Goal: Task Accomplishment & Management: Complete application form

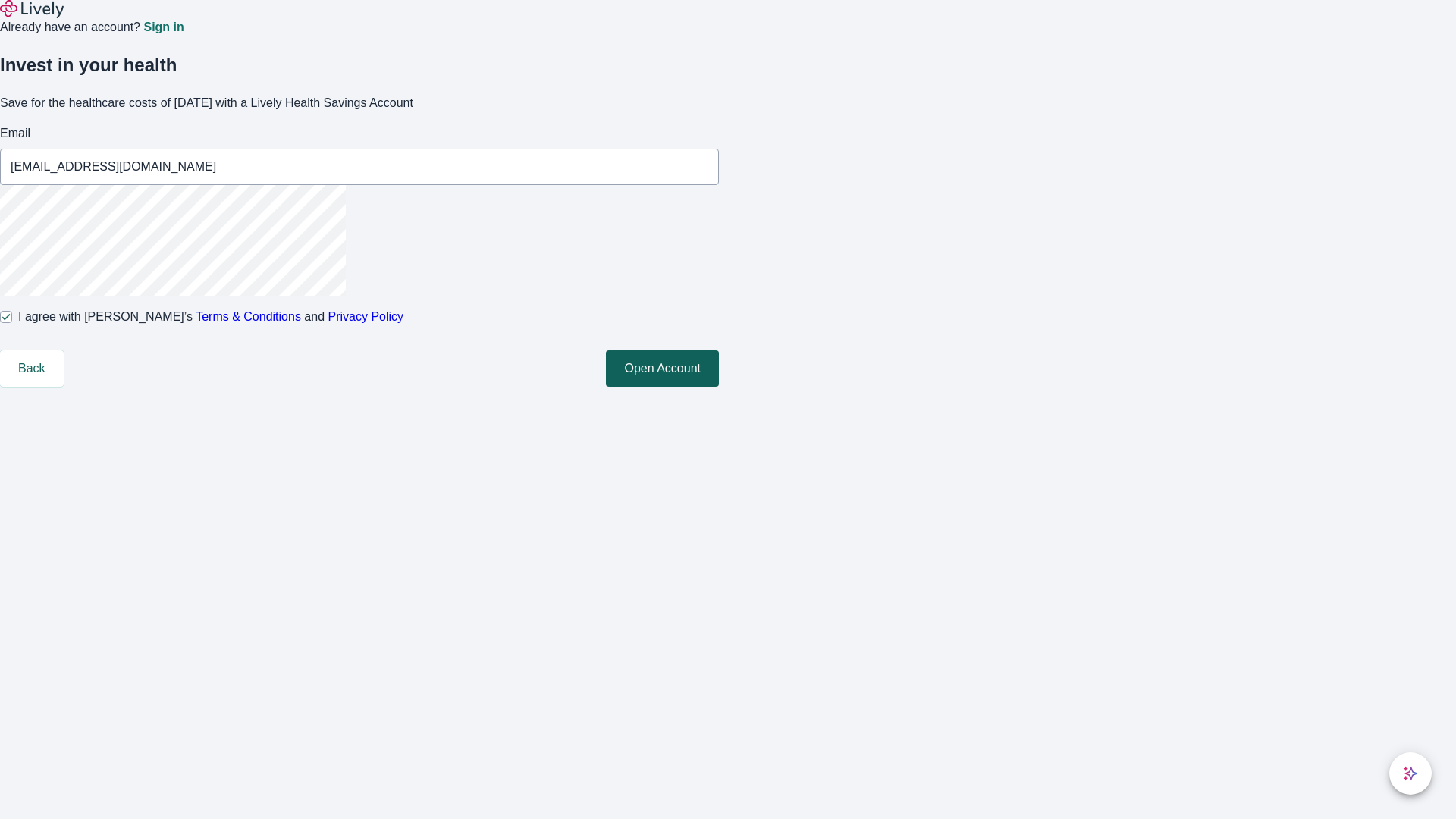
click at [719, 387] on button "Open Account" at bounding box center [662, 368] width 113 height 36
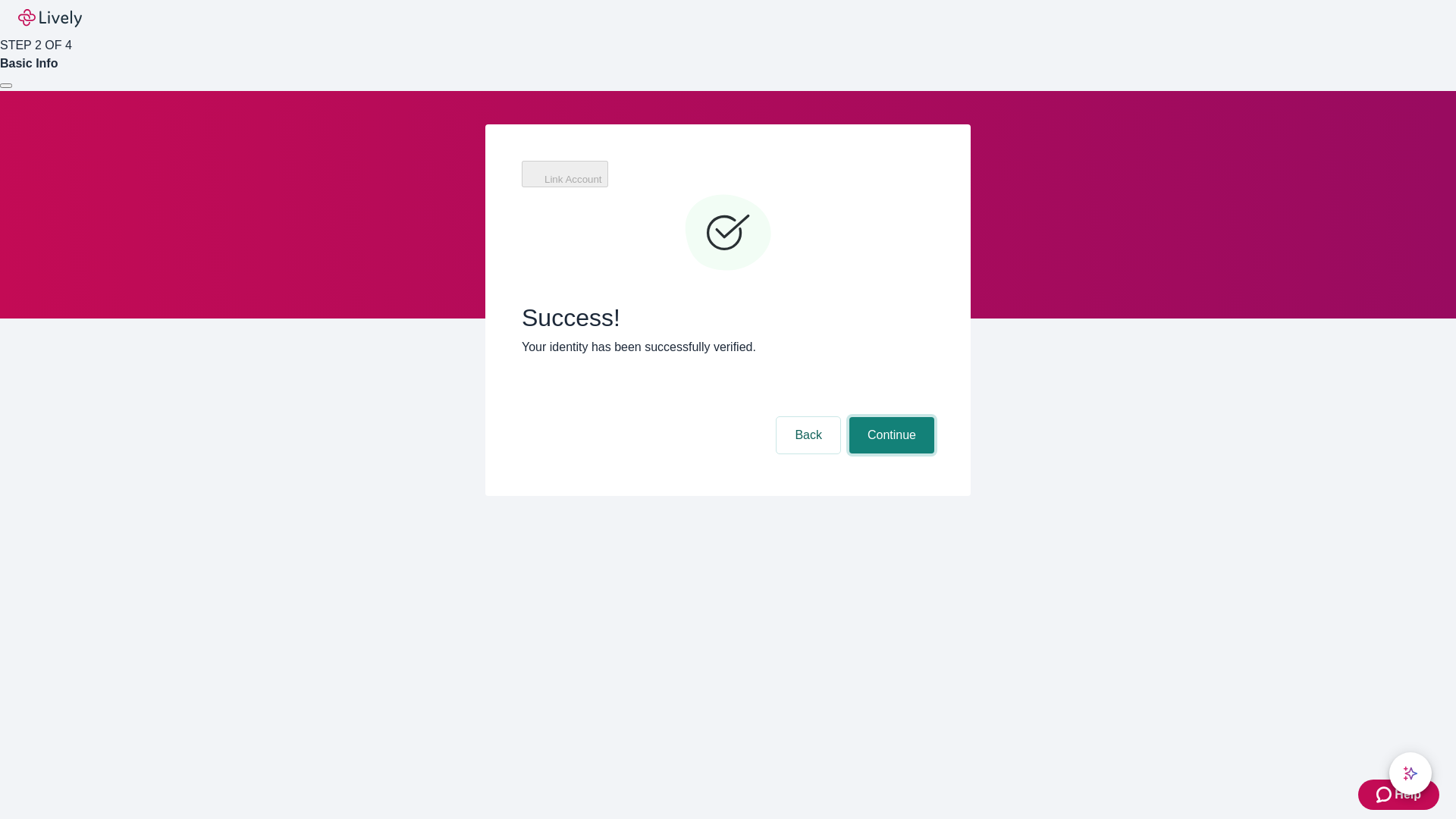
click at [890, 417] on button "Continue" at bounding box center [891, 435] width 85 height 36
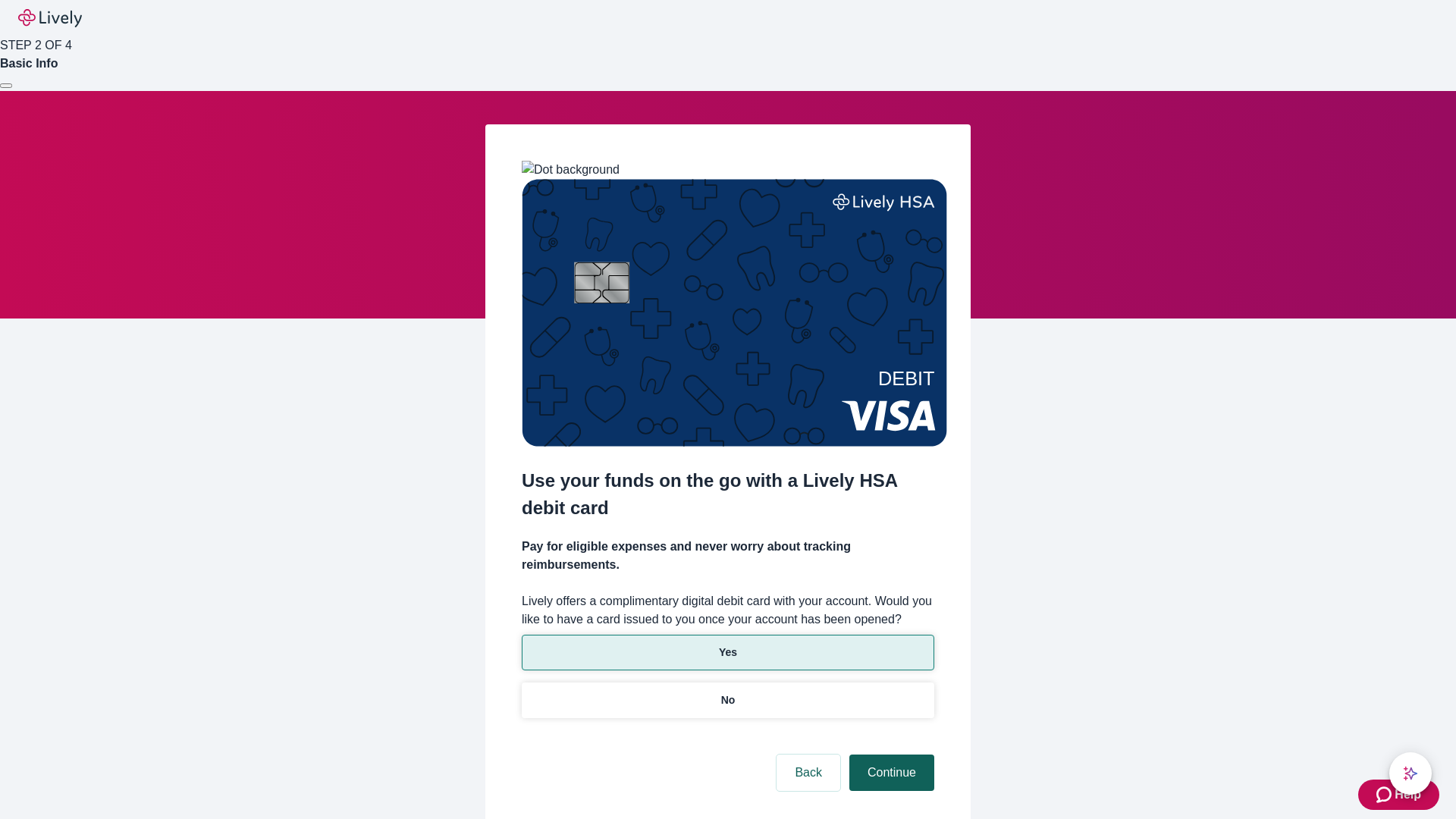
click at [728, 645] on p "Yes" at bounding box center [728, 652] width 19 height 16
click at [890, 755] on button "Continue" at bounding box center [891, 772] width 85 height 36
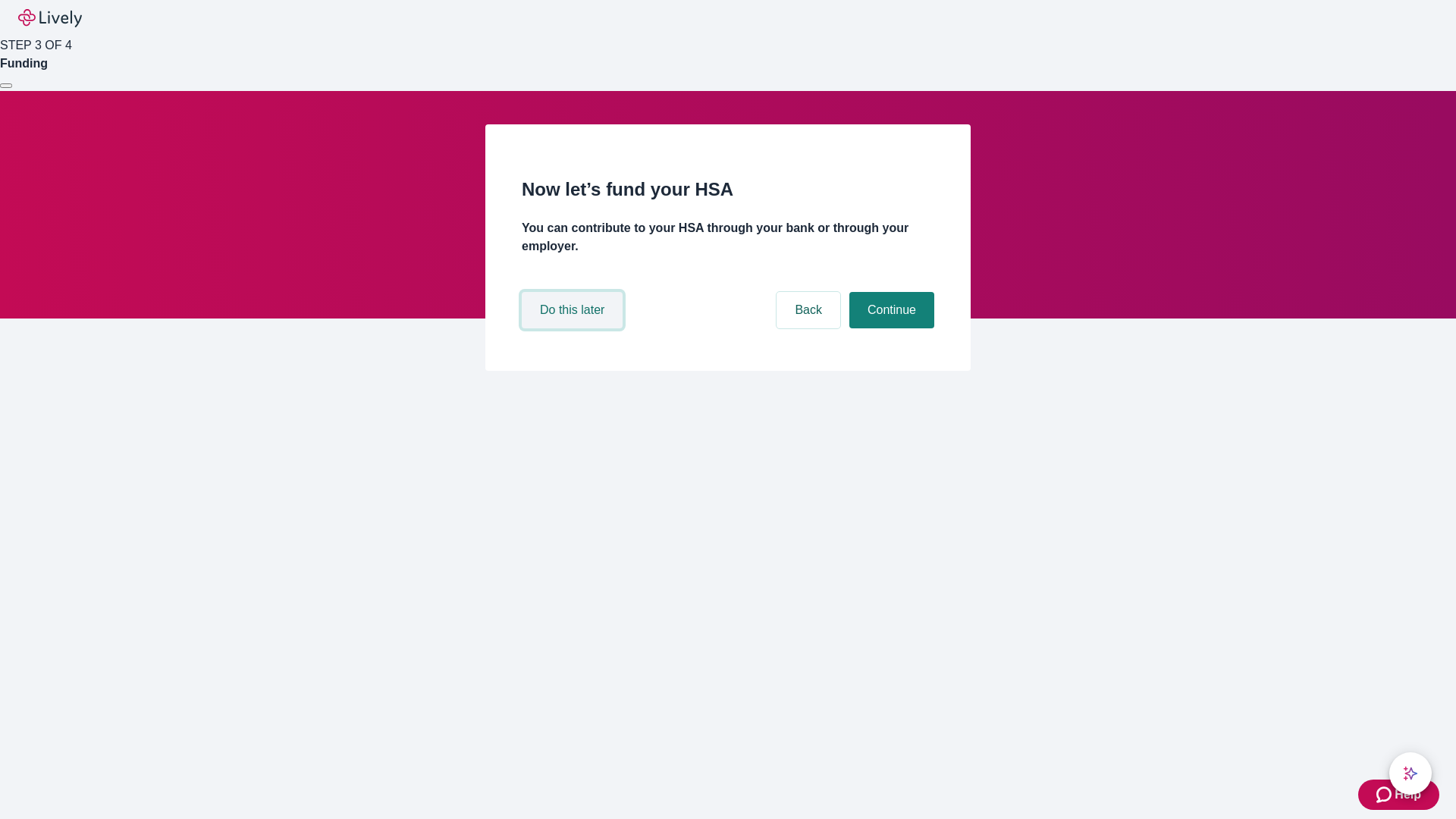
click at [574, 329] on button "Do this later" at bounding box center [572, 309] width 101 height 36
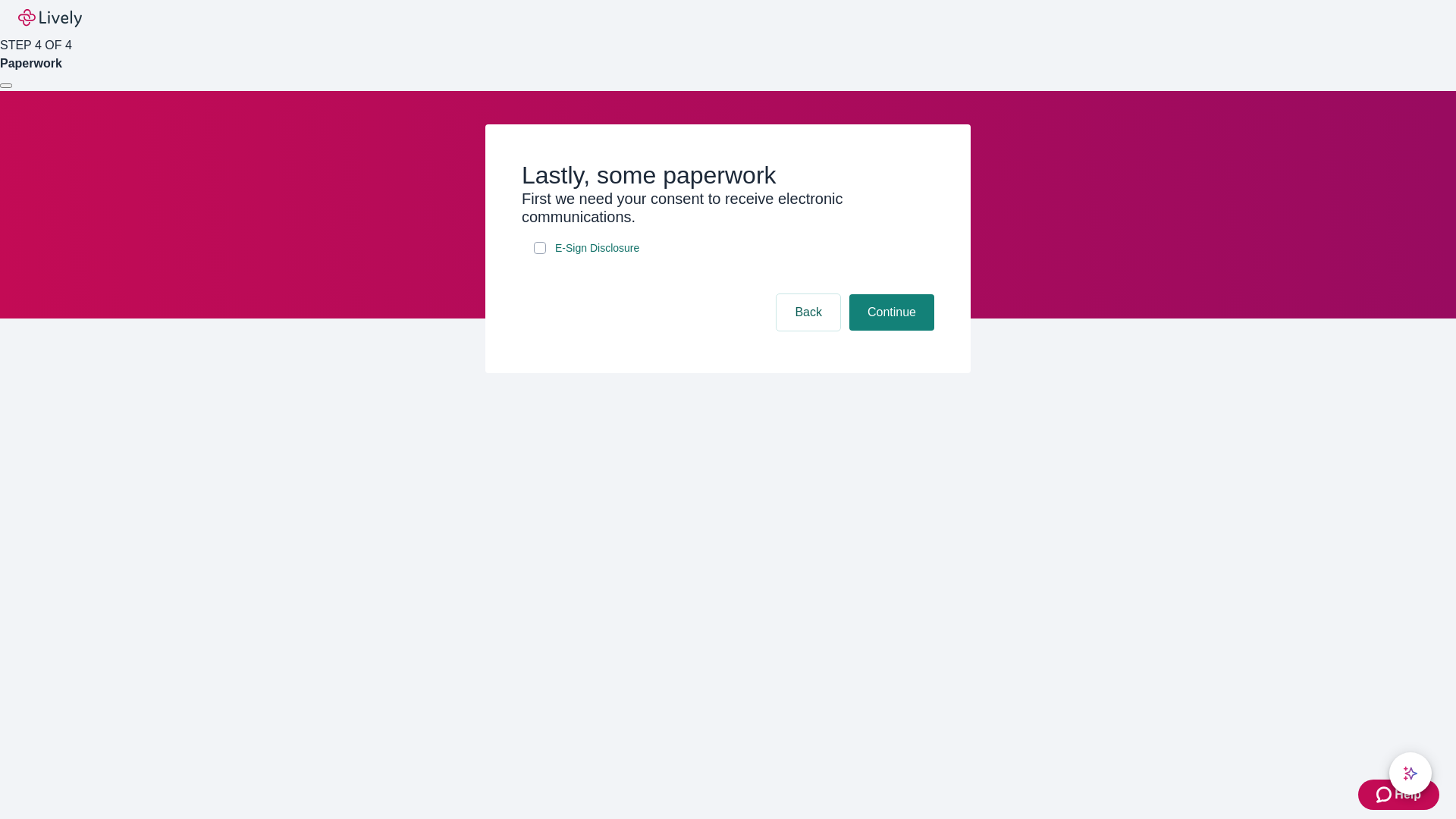
click at [540, 254] on input "E-Sign Disclosure" at bounding box center [539, 248] width 12 height 12
checkbox input "true"
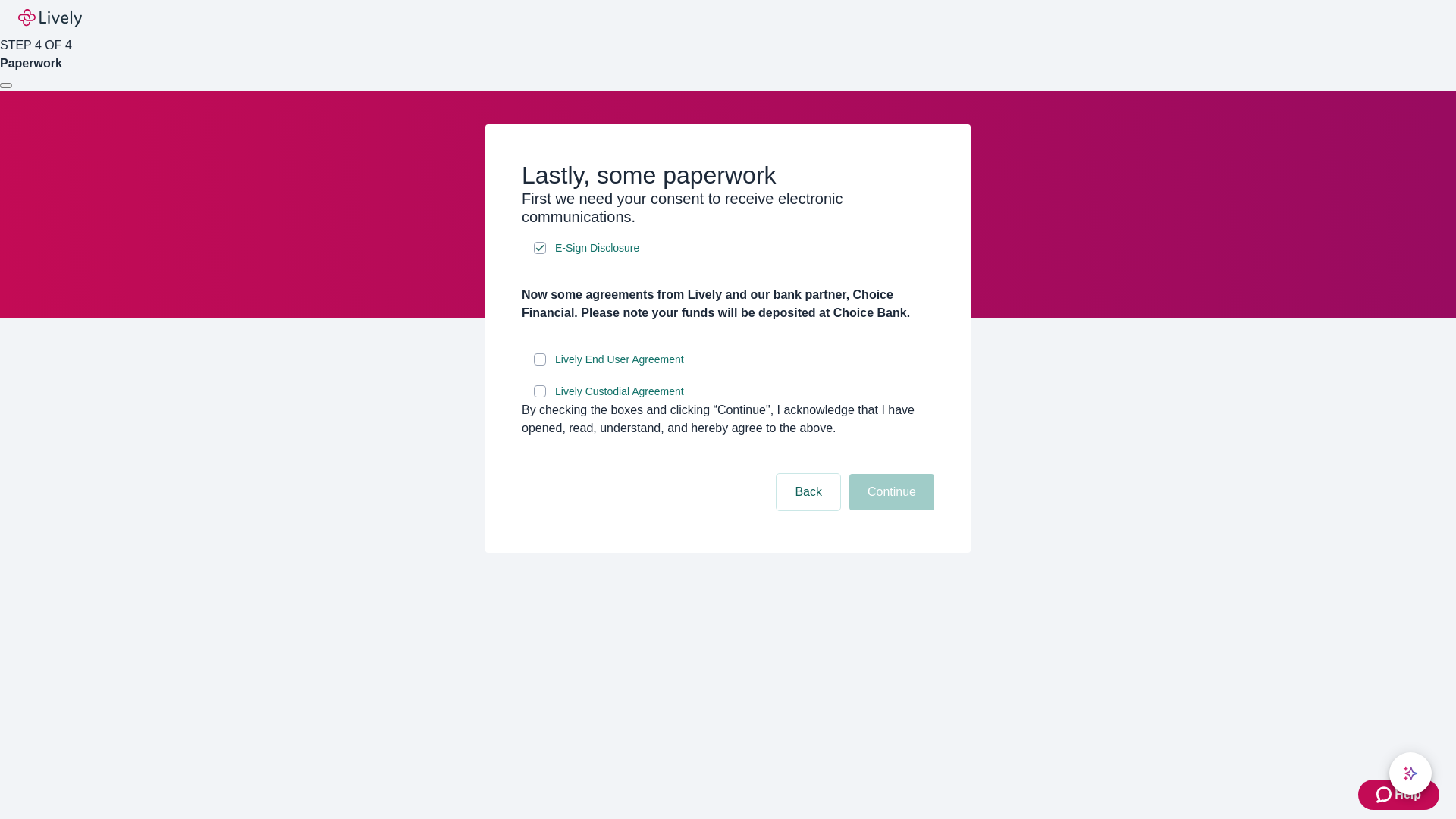
click at [540, 365] on input "Lively End User Agreement" at bounding box center [539, 359] width 12 height 12
checkbox input "true"
click at [540, 398] on input "Lively Custodial Agreement" at bounding box center [539, 391] width 12 height 12
checkbox input "true"
click at [890, 511] on button "Continue" at bounding box center [891, 492] width 85 height 36
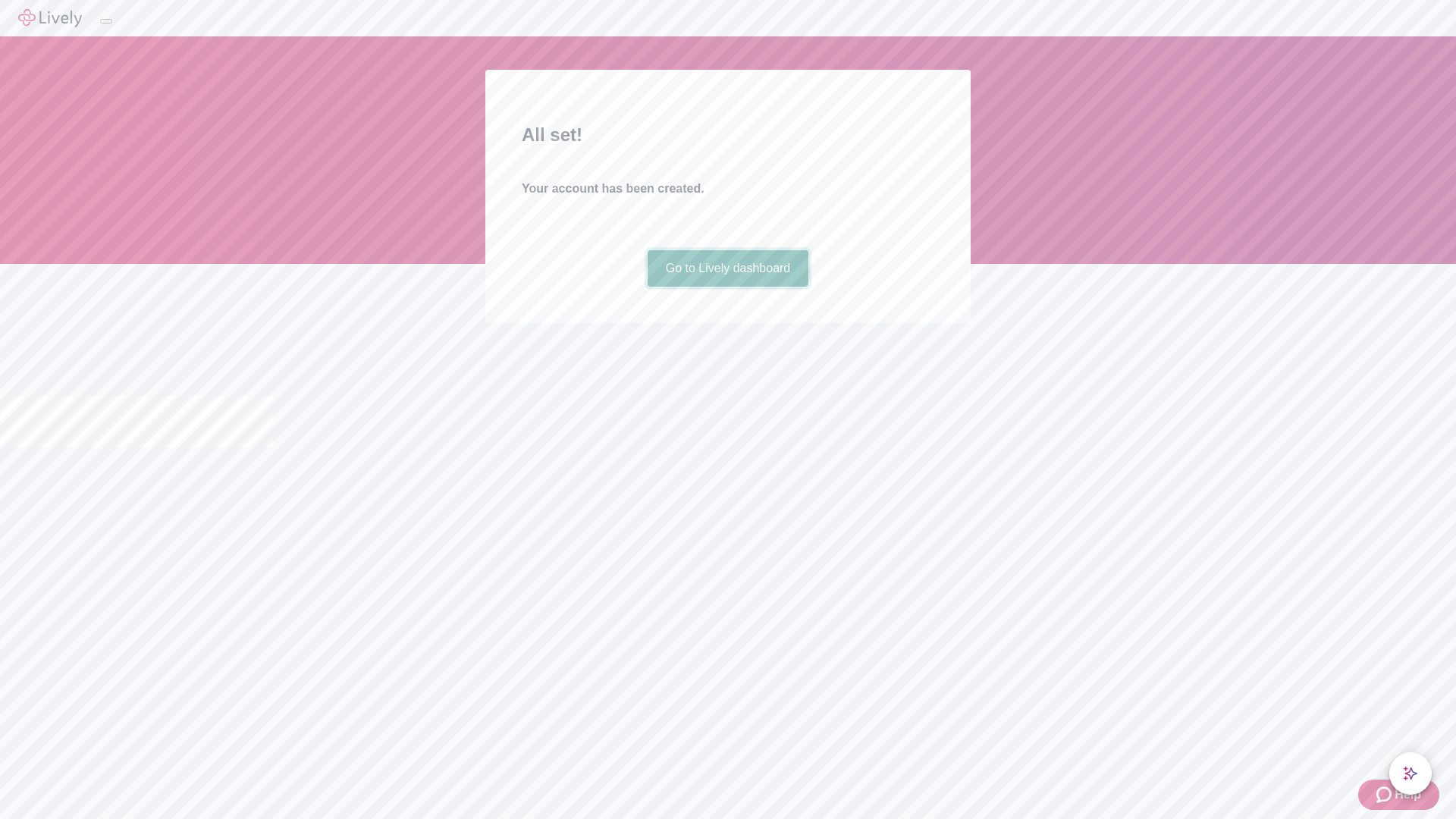
click at [728, 287] on link "Go to Lively dashboard" at bounding box center [728, 268] width 161 height 36
